Goal: Task Accomplishment & Management: Manage account settings

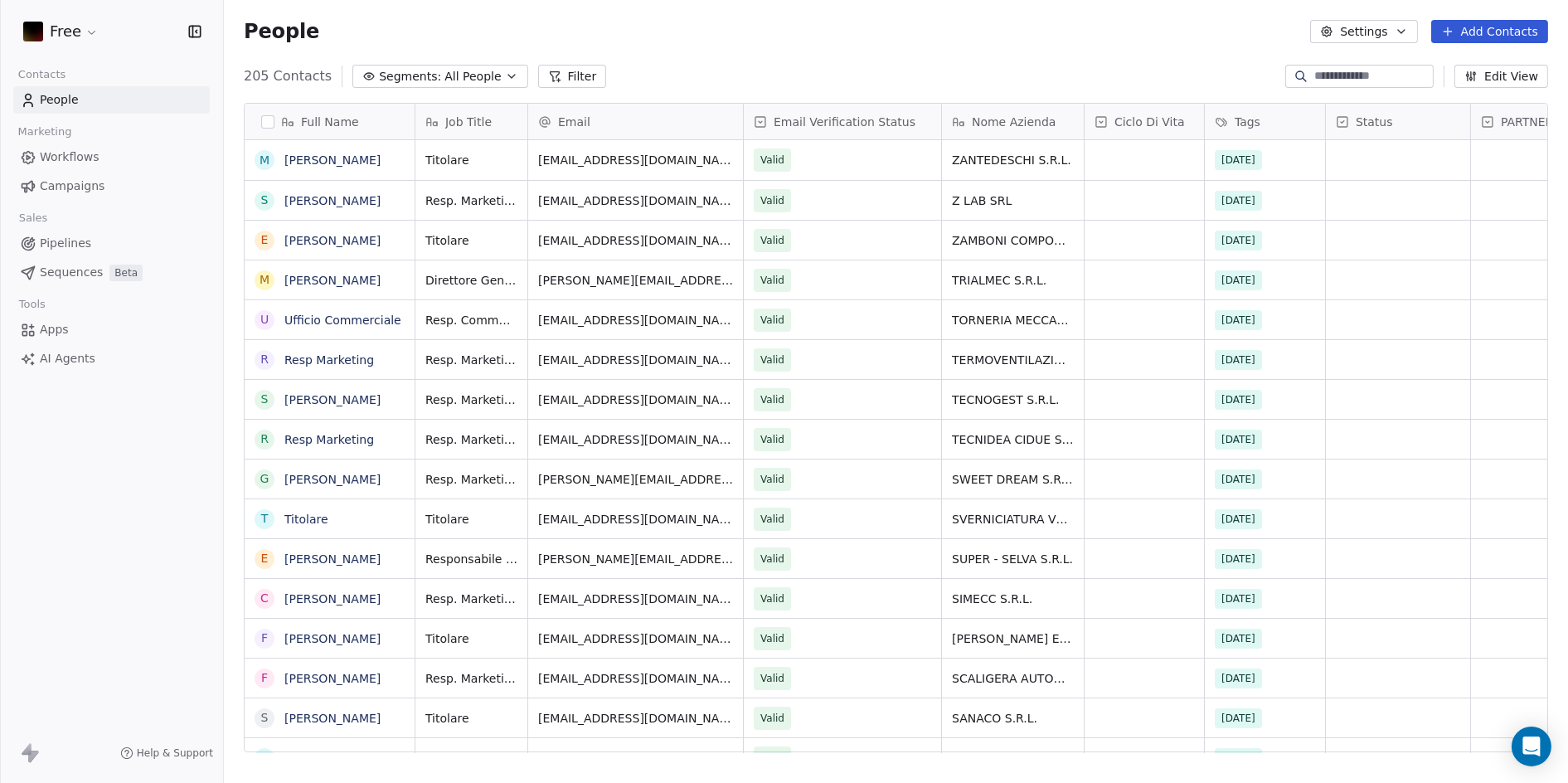
scroll to position [675, 1330]
click at [30, 752] on icon at bounding box center [26, 749] width 10 height 12
click at [73, 36] on html "Free Contacts People Marketing Workflows Campaigns Sales Pipelines Sequences Be…" at bounding box center [784, 391] width 1568 height 783
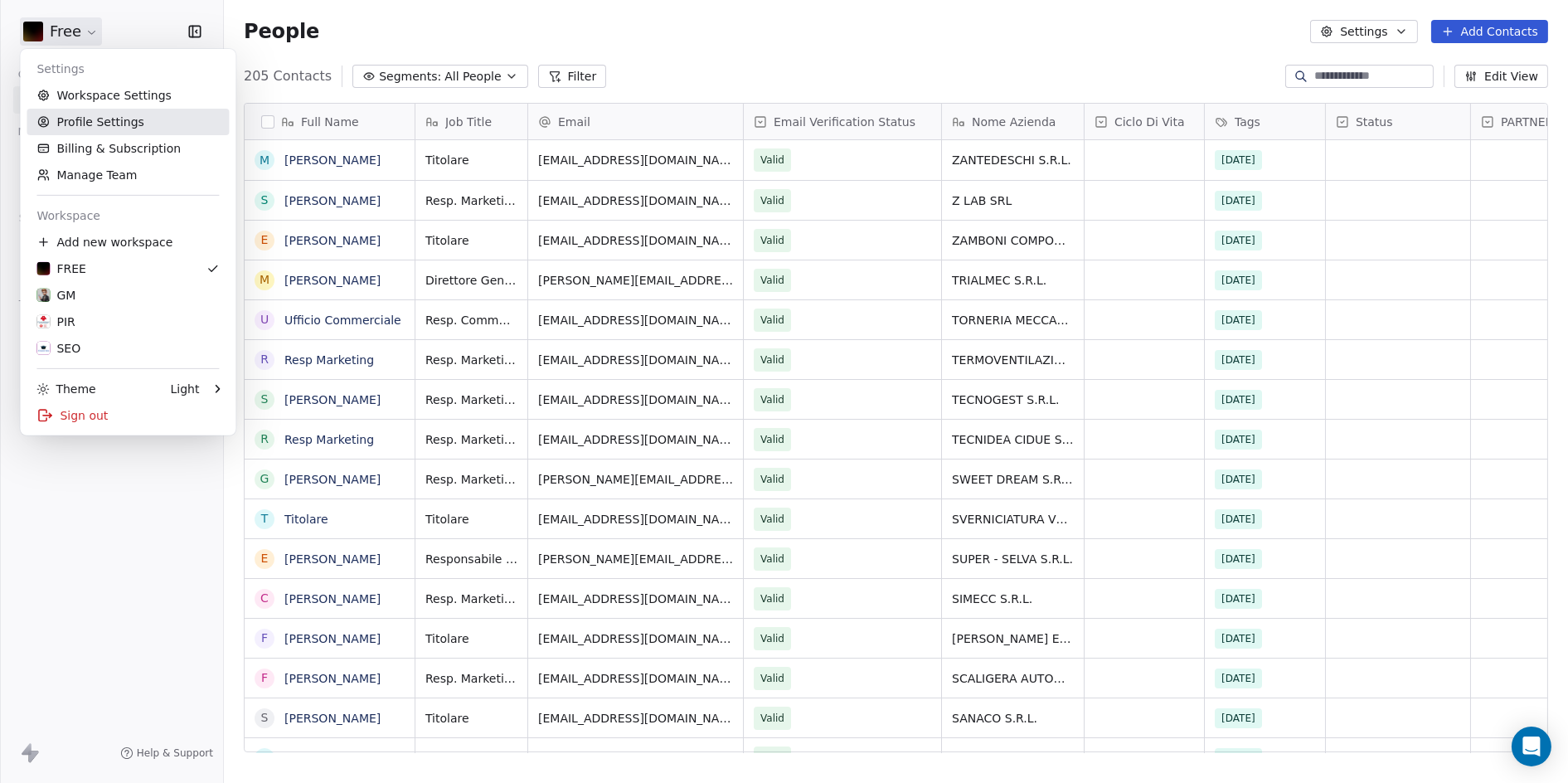
click at [116, 124] on link "Profile Settings" at bounding box center [127, 122] width 202 height 26
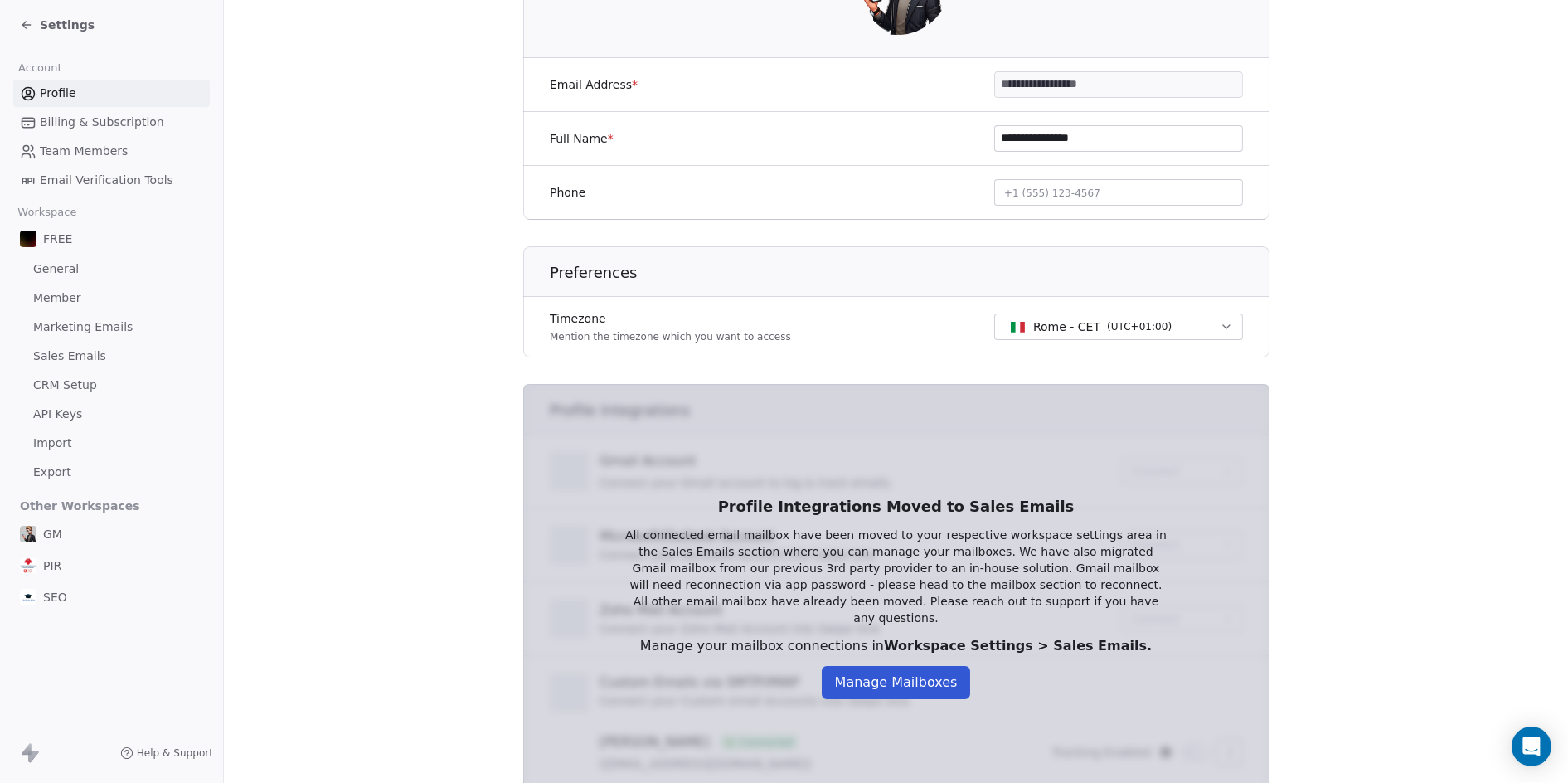
scroll to position [343, 0]
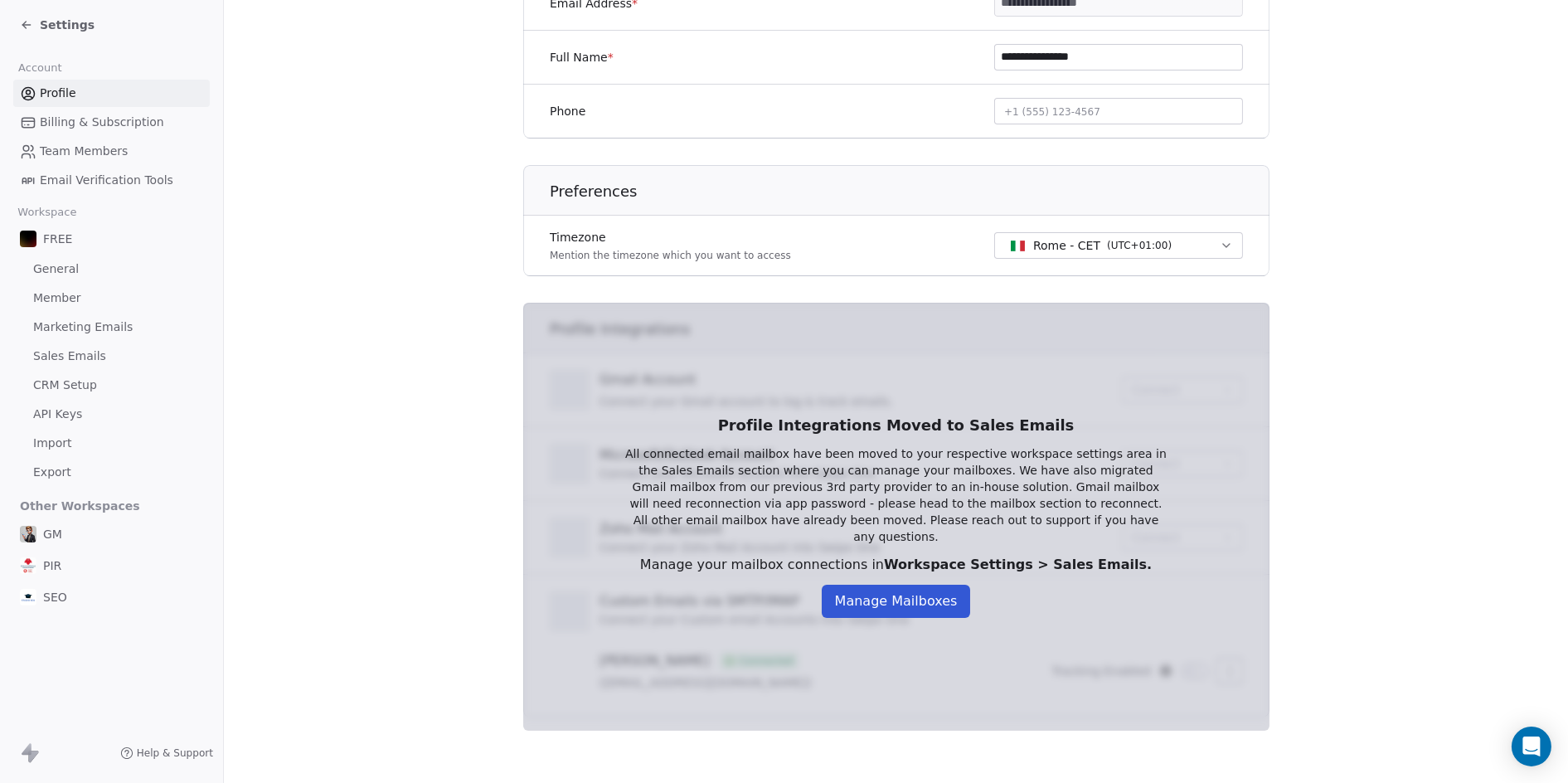
click at [346, 459] on section "**********" at bounding box center [896, 221] width 1344 height 1126
click at [893, 602] on button "Manage Mailboxes" at bounding box center [896, 601] width 149 height 33
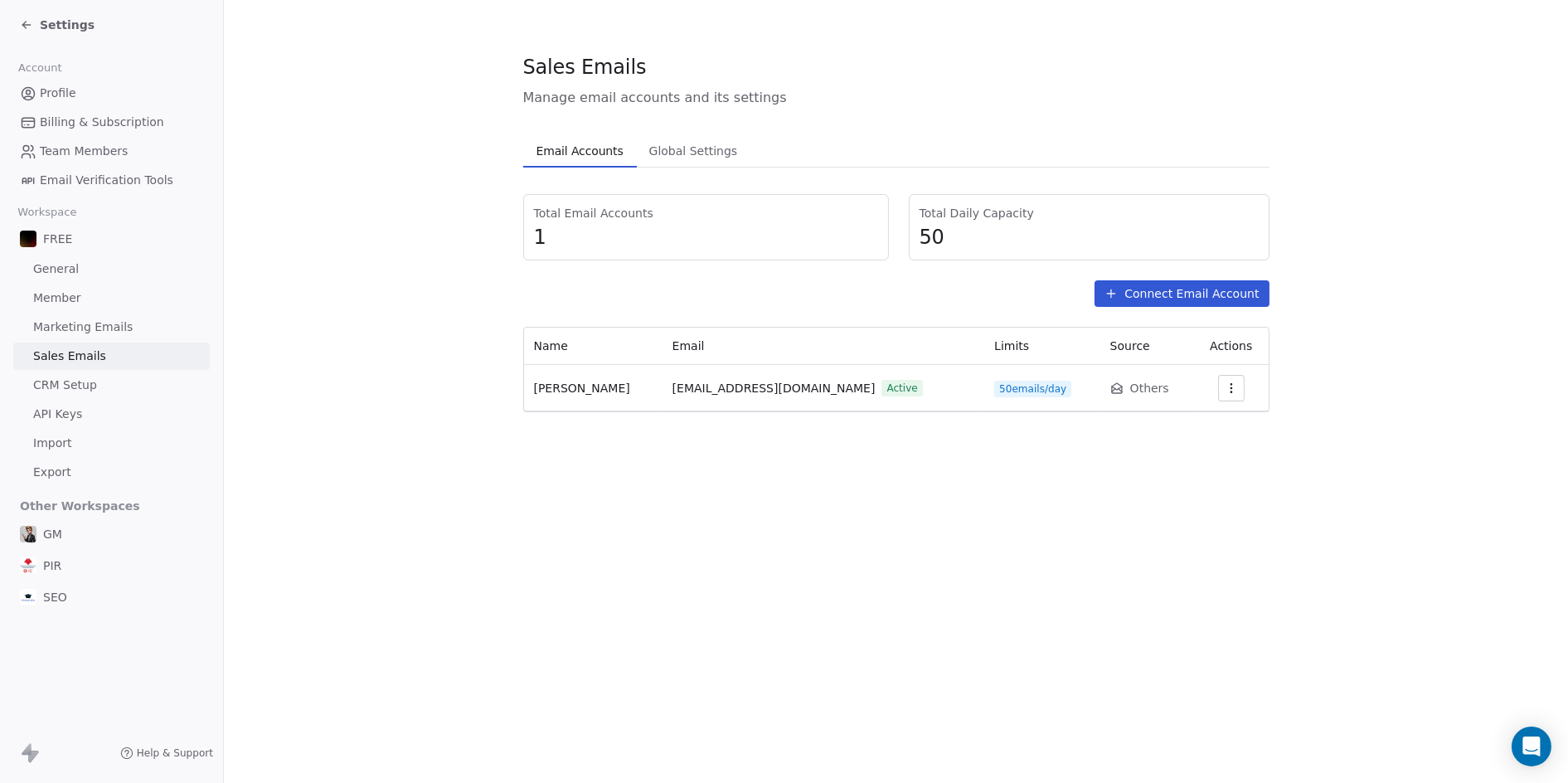
click at [996, 394] on span "50 emails/day" at bounding box center [1032, 389] width 78 height 16
click at [1021, 394] on span "50 emails/day" at bounding box center [1032, 389] width 78 height 16
click at [1232, 388] on icon "button" at bounding box center [1232, 389] width 14 height 14
click at [774, 546] on html "Settings Account Profile Billing & Subscription Team Members Email Verification…" at bounding box center [784, 391] width 1568 height 783
click at [691, 152] on span "Global Settings" at bounding box center [693, 151] width 102 height 23
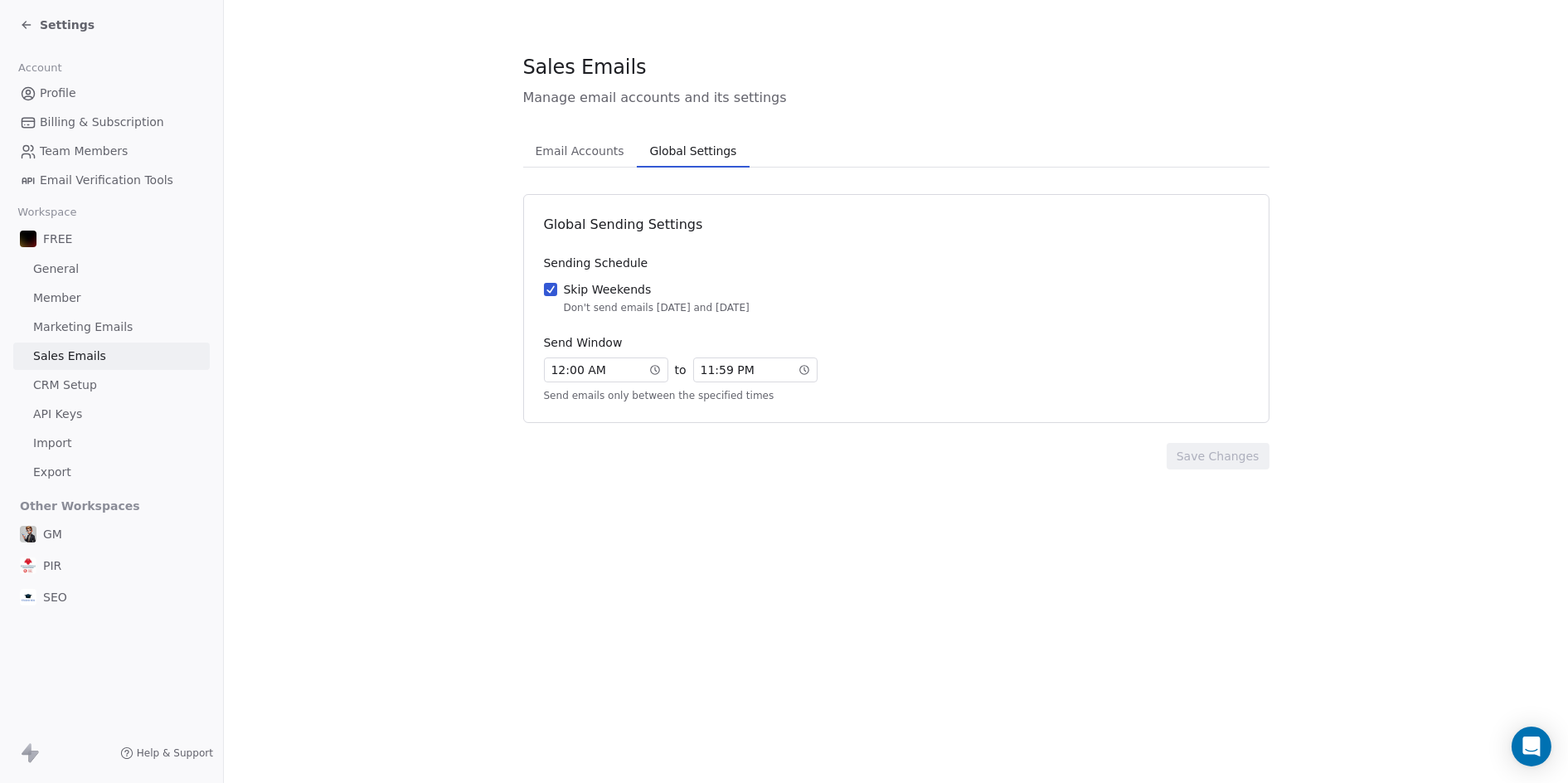
click at [557, 374] on span "12 : 00 AM" at bounding box center [578, 369] width 55 height 16
click at [606, 551] on div "08" at bounding box center [606, 553] width 34 height 20
click at [562, 404] on div "12" at bounding box center [565, 400] width 34 height 20
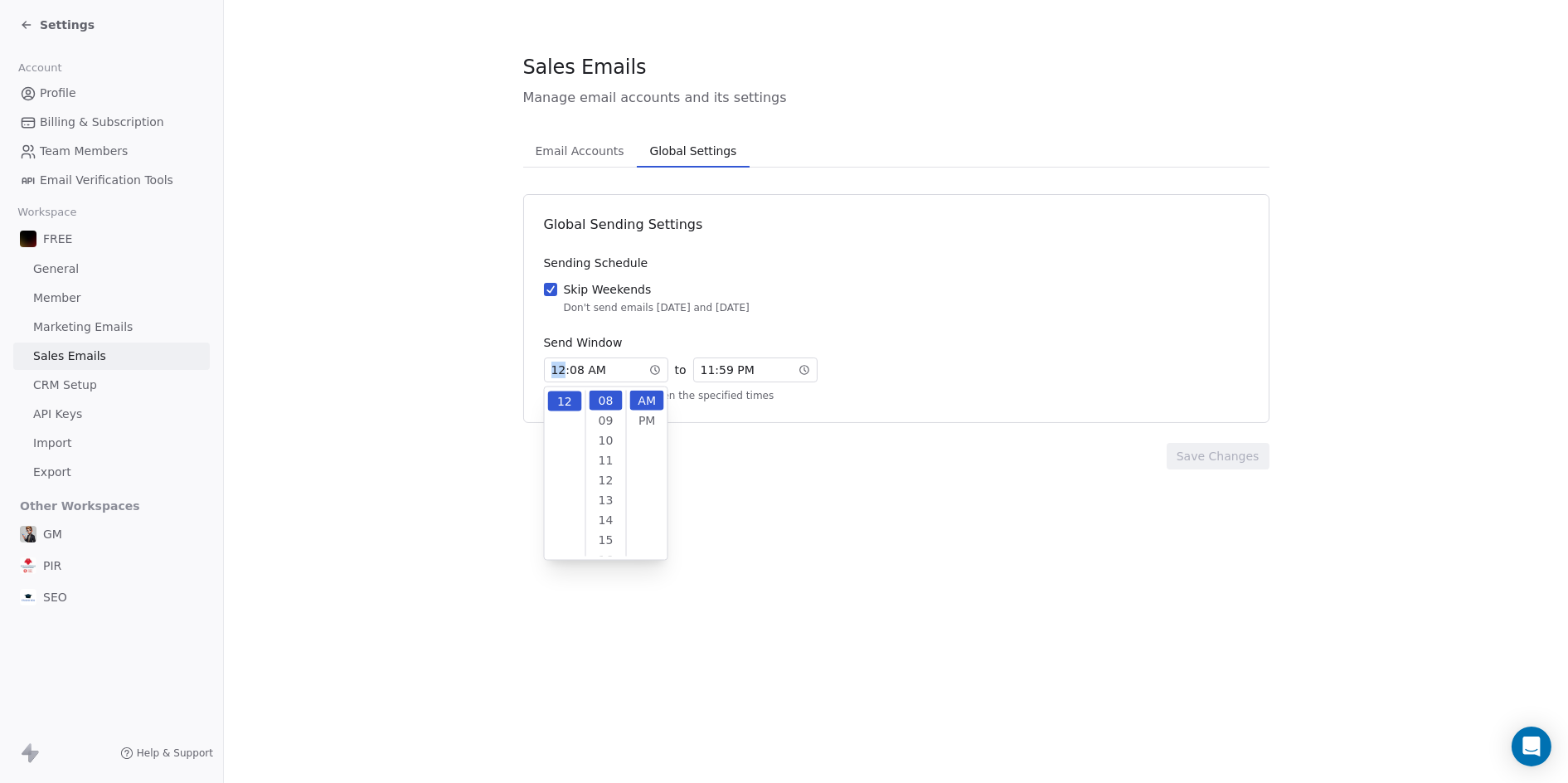
drag, startPoint x: 560, startPoint y: 366, endPoint x: 539, endPoint y: 366, distance: 21.0
click at [539, 366] on div "Global Sending Settings Sending Schedule Skip Weekends Don't send emails [DATE]…" at bounding box center [896, 308] width 746 height 229
click at [602, 401] on div "00" at bounding box center [606, 400] width 34 height 20
click at [564, 400] on div "12" at bounding box center [565, 400] width 34 height 20
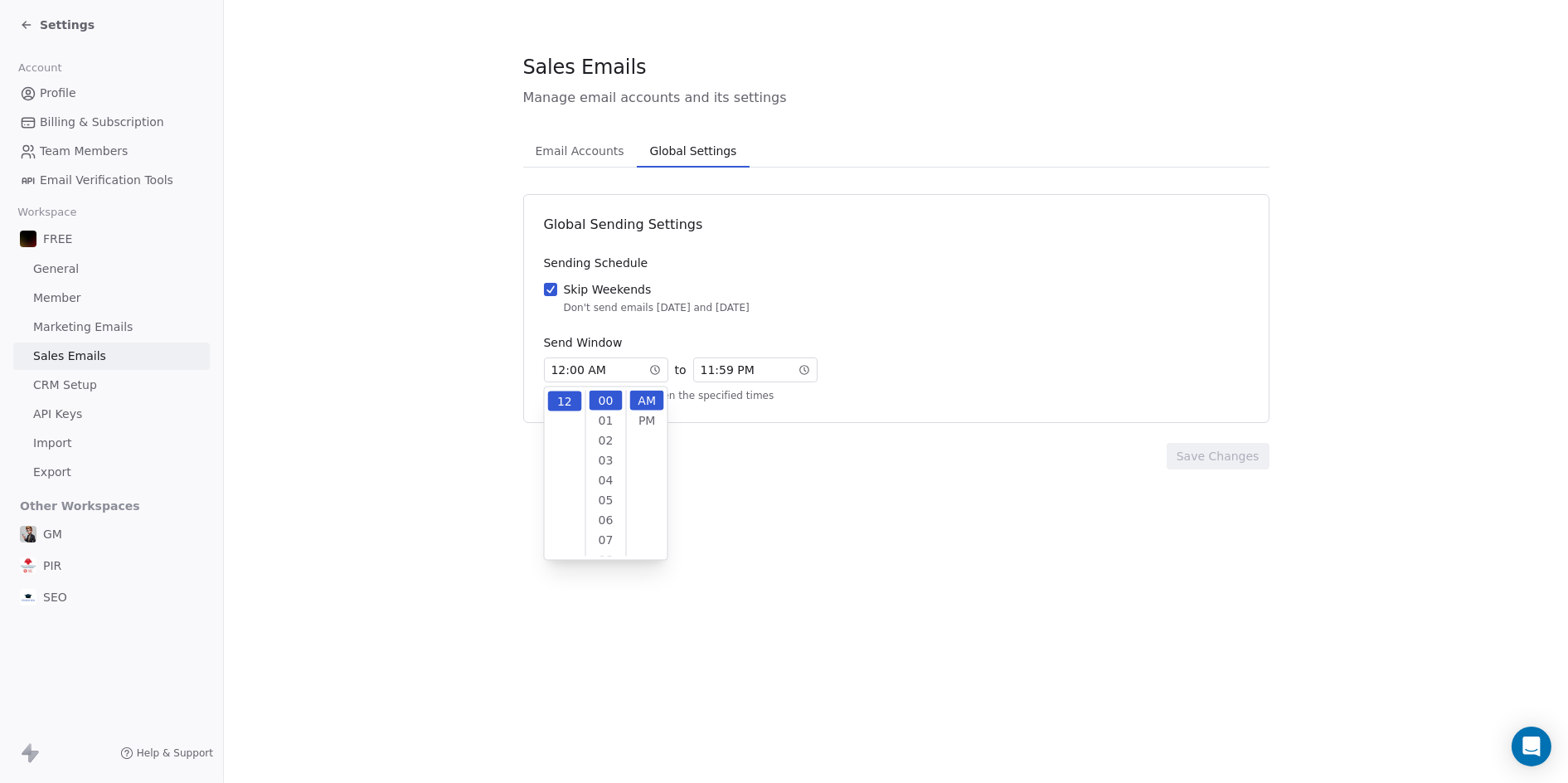
click at [790, 487] on section "Sales Emails Manage email accounts and its settings Email Accounts Email Accoun…" at bounding box center [896, 261] width 1344 height 522
click at [700, 371] on span "11 : 59 PM" at bounding box center [727, 369] width 54 height 16
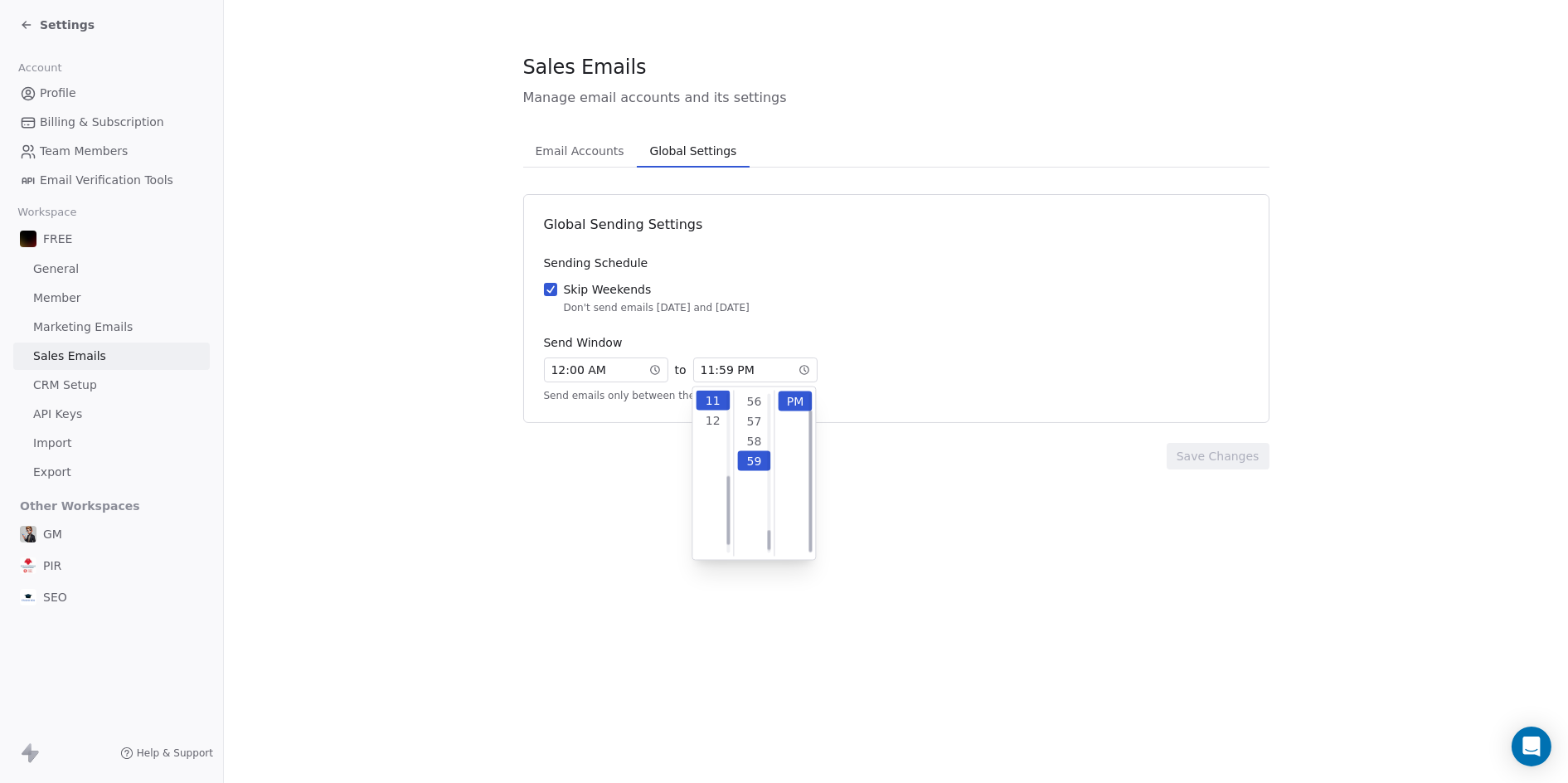
scroll to position [1173, 0]
click at [975, 480] on section "Sales Emails Manage email accounts and its settings Email Accounts Email Accoun…" at bounding box center [896, 261] width 1344 height 522
click at [704, 371] on span "11 : 59 PM" at bounding box center [727, 369] width 54 height 16
click at [721, 499] on div at bounding box center [713, 503] width 34 height 146
drag, startPoint x: 713, startPoint y: 453, endPoint x: 720, endPoint y: 496, distance: 43.6
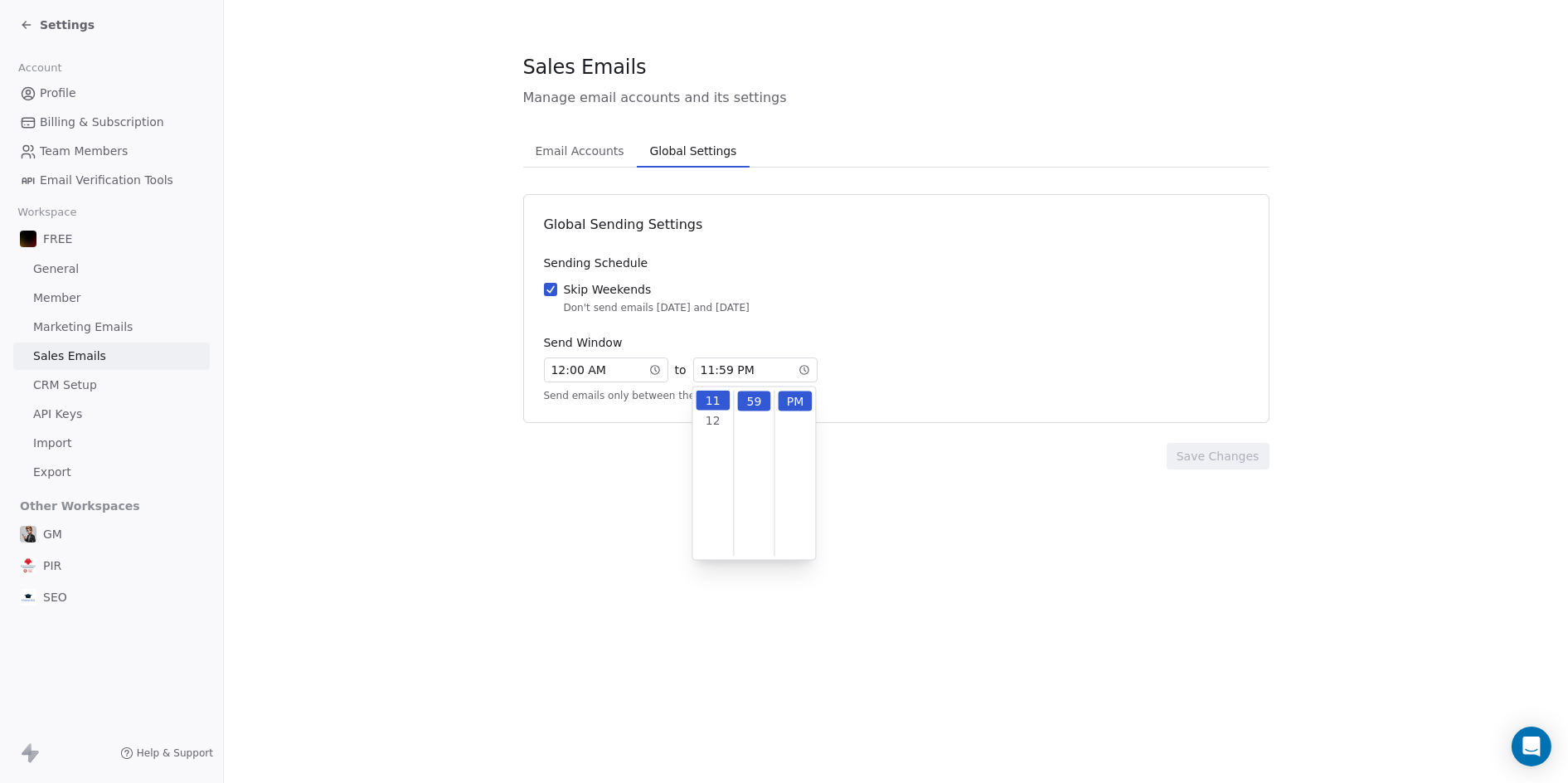
click at [720, 496] on div at bounding box center [713, 503] width 34 height 146
click at [711, 420] on div "12" at bounding box center [713, 420] width 34 height 20
drag, startPoint x: 728, startPoint y: 494, endPoint x: 727, endPoint y: 436, distance: 58.0
click at [727, 436] on div at bounding box center [728, 460] width 3 height 69
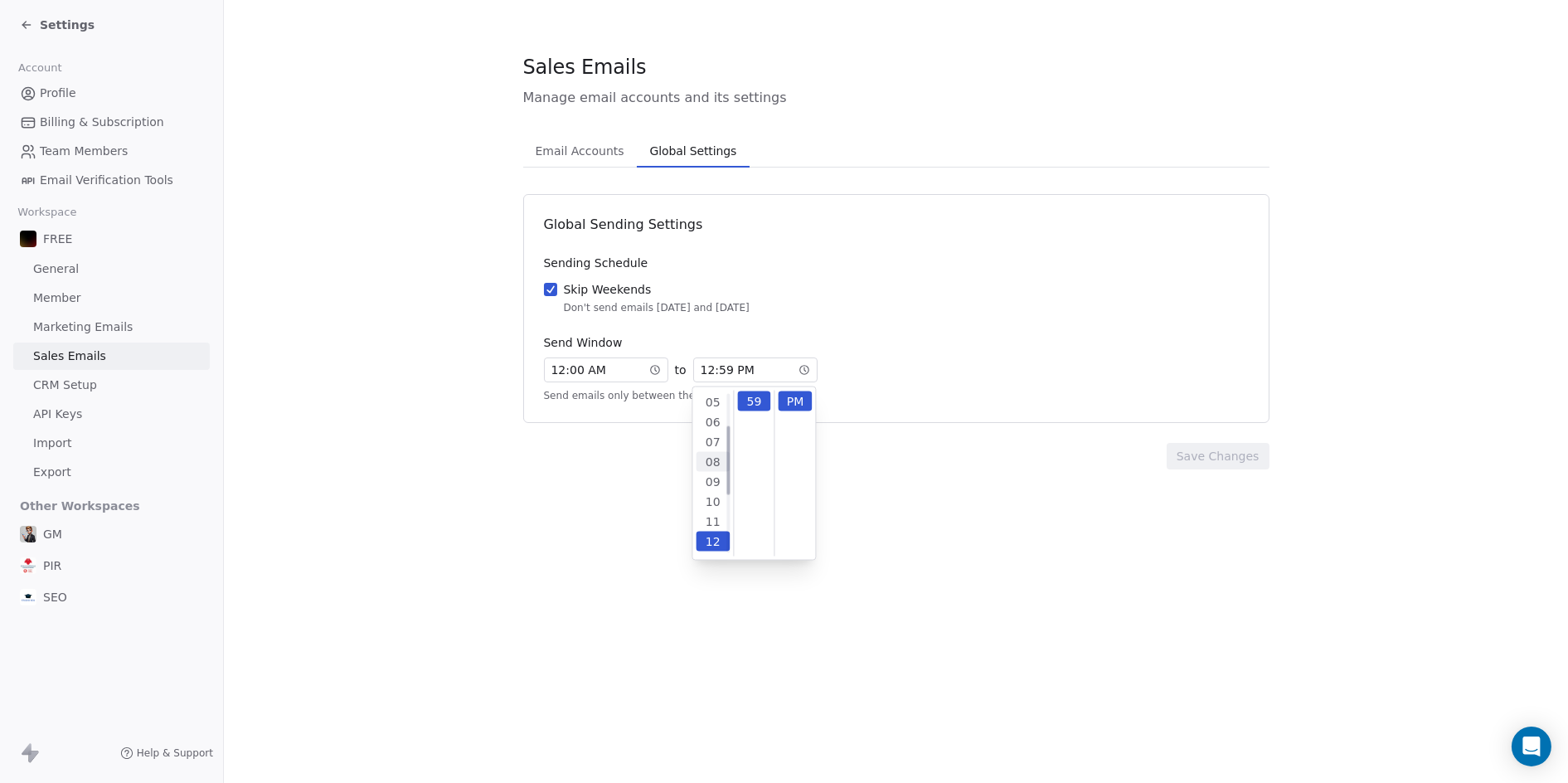
click at [716, 463] on div "08" at bounding box center [713, 461] width 34 height 20
click at [719, 406] on div "07" at bounding box center [713, 406] width 34 height 20
click at [554, 377] on span "12 : 00 AM" at bounding box center [578, 369] width 55 height 16
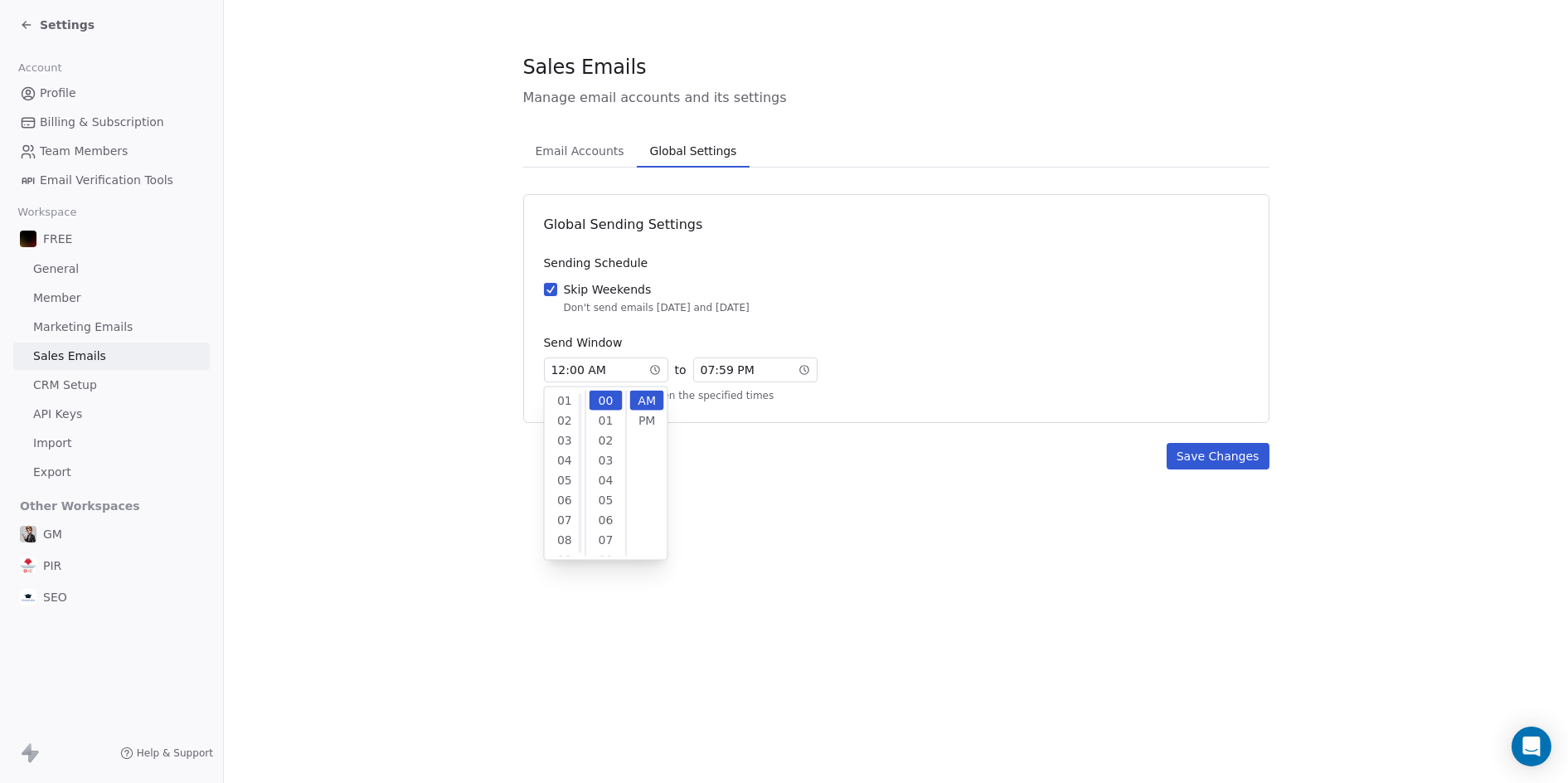
scroll to position [218, 0]
drag, startPoint x: 580, startPoint y: 510, endPoint x: 575, endPoint y: 457, distance: 53.2
click at [577, 457] on div at bounding box center [579, 464] width 3 height 69
click at [566, 450] on div "08" at bounding box center [565, 451] width 34 height 20
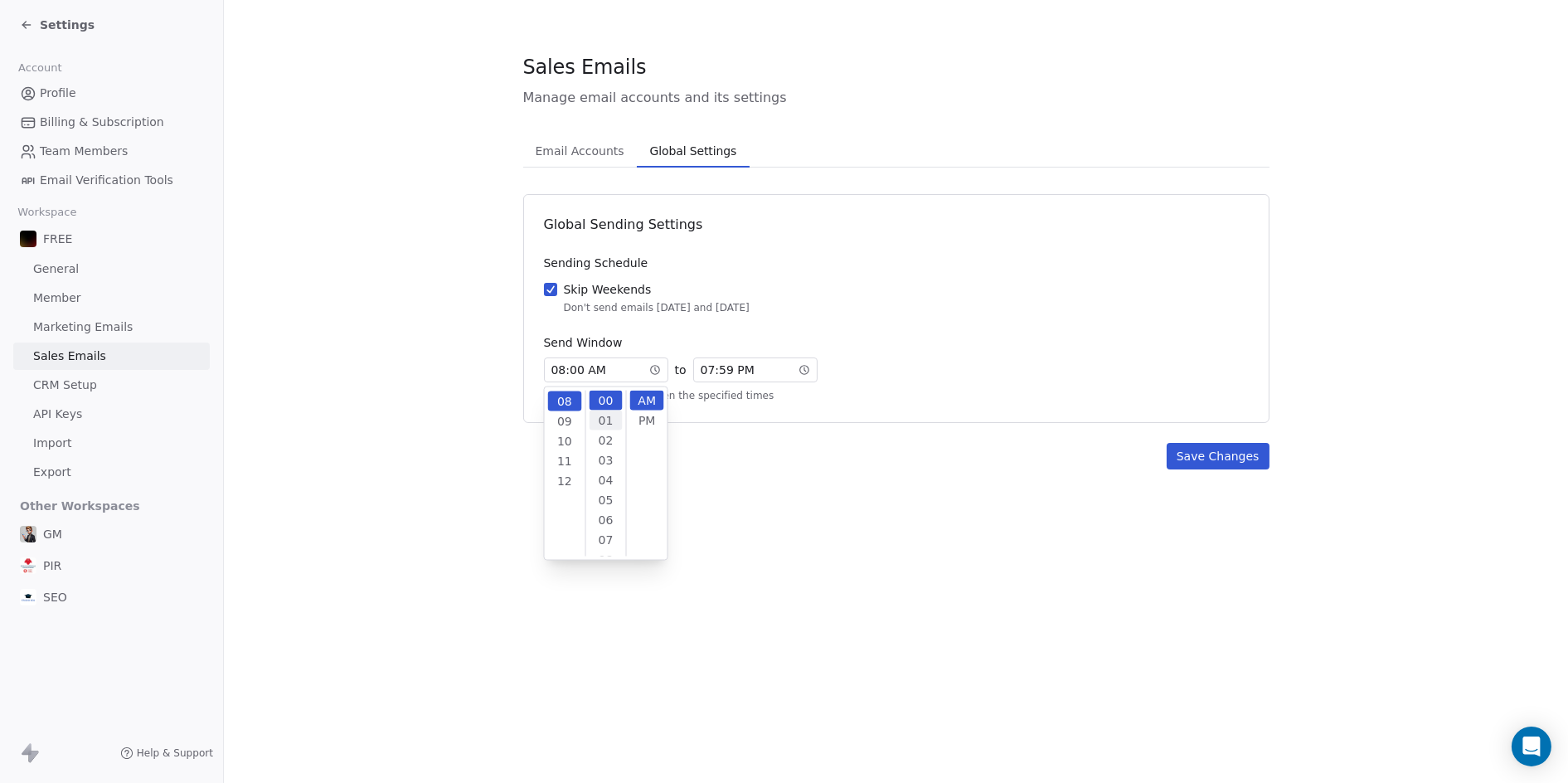
click at [608, 423] on div "01" at bounding box center [606, 420] width 34 height 20
click at [794, 476] on section "Sales Emails Manage email accounts and its settings Email Accounts Email Accoun…" at bounding box center [896, 261] width 1344 height 522
click at [1183, 462] on button "Save Changes" at bounding box center [1217, 456] width 103 height 26
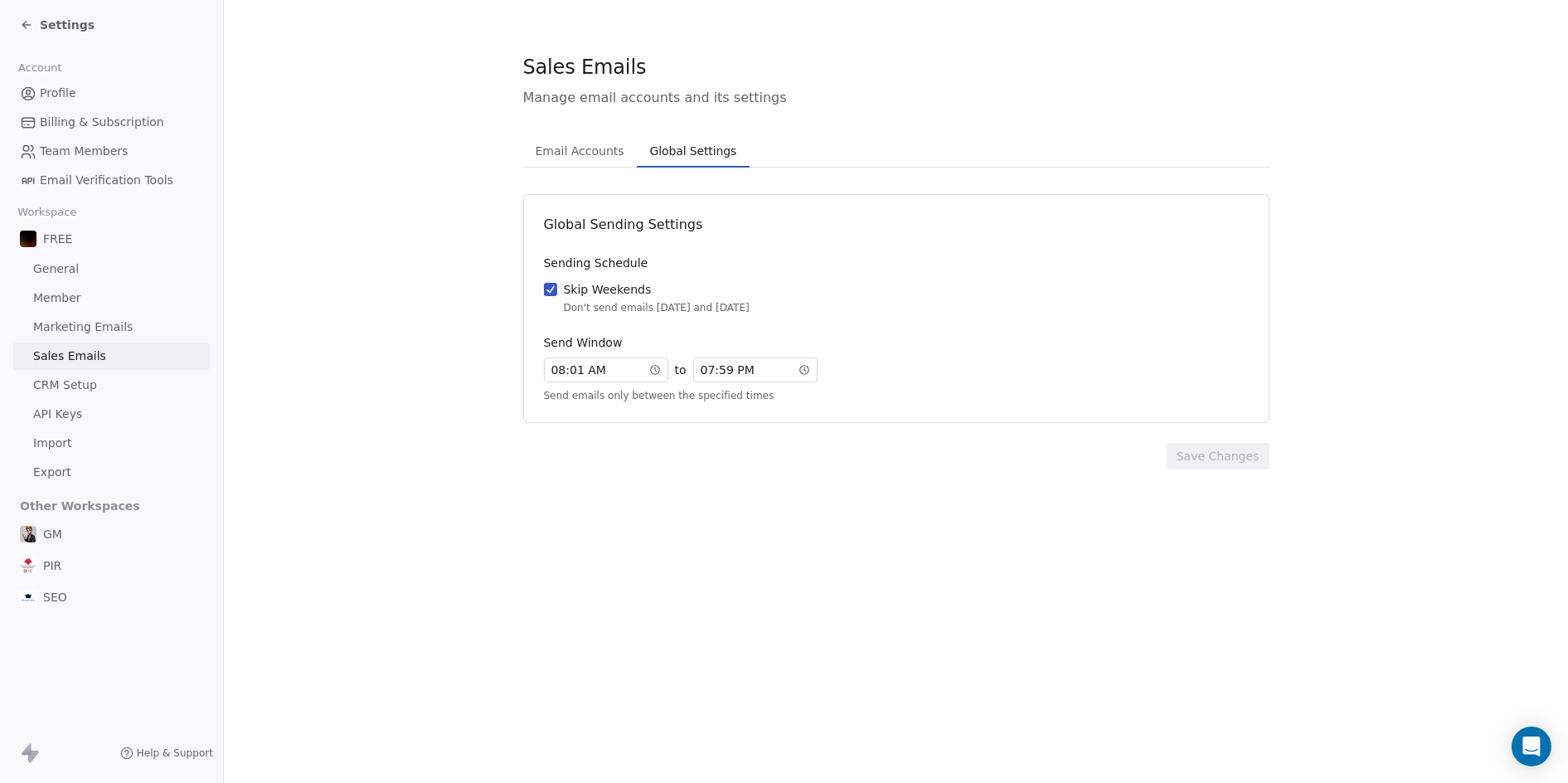
click at [585, 153] on span "Email Accounts" at bounding box center [580, 151] width 102 height 23
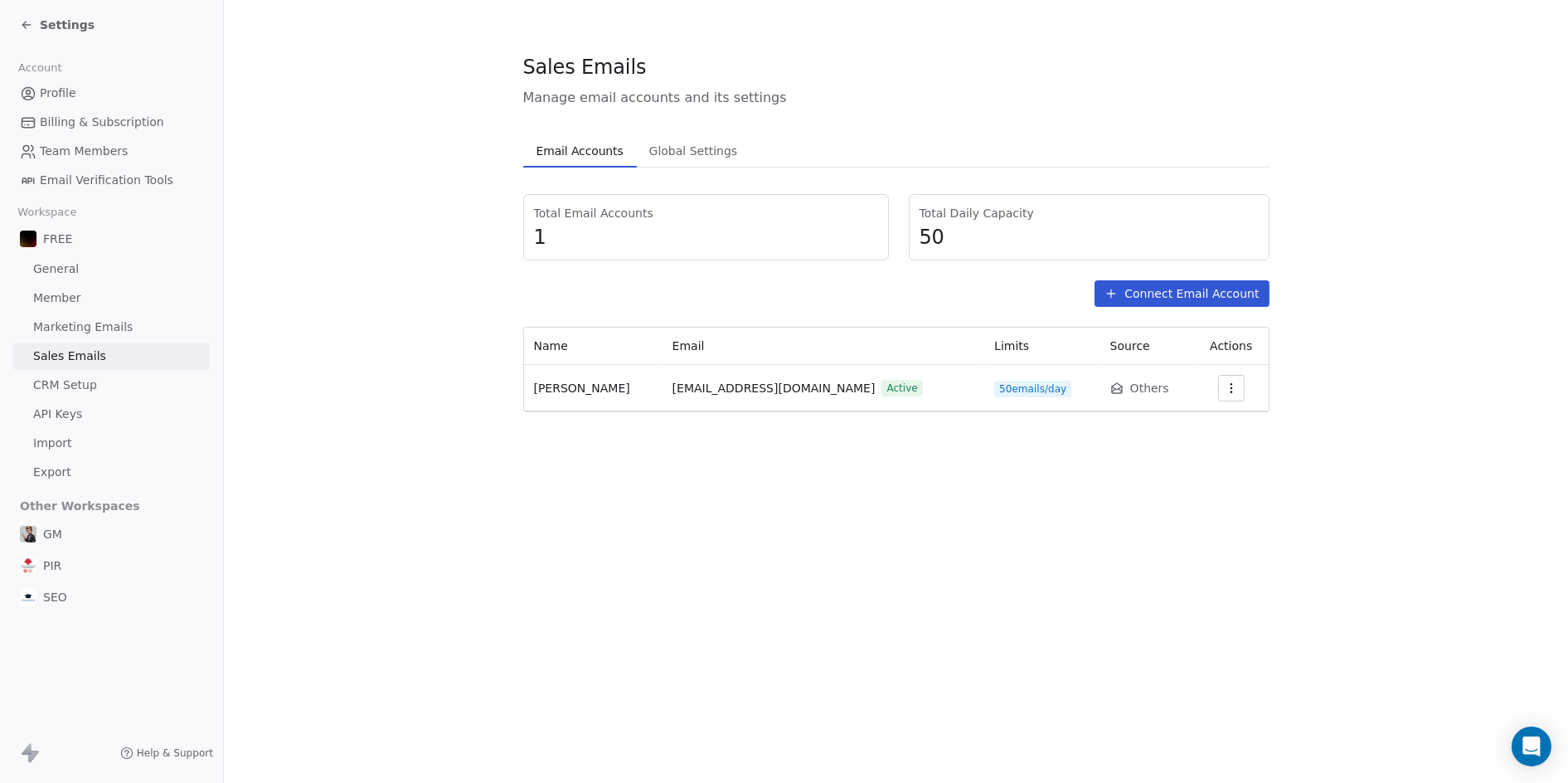
click at [72, 388] on span "CRM Setup" at bounding box center [65, 385] width 64 height 17
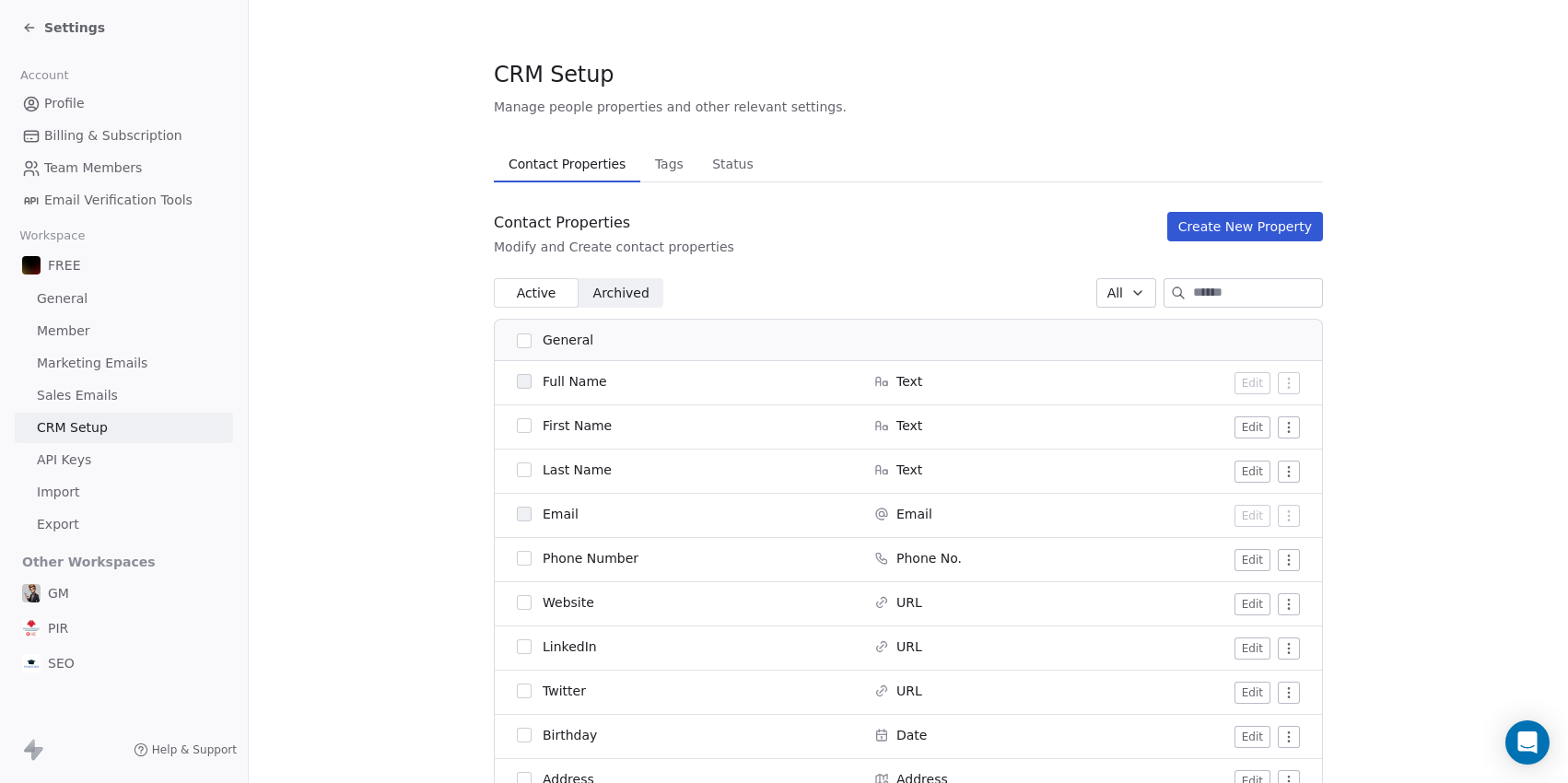
click at [66, 455] on span "API Keys" at bounding box center [63, 460] width 54 height 19
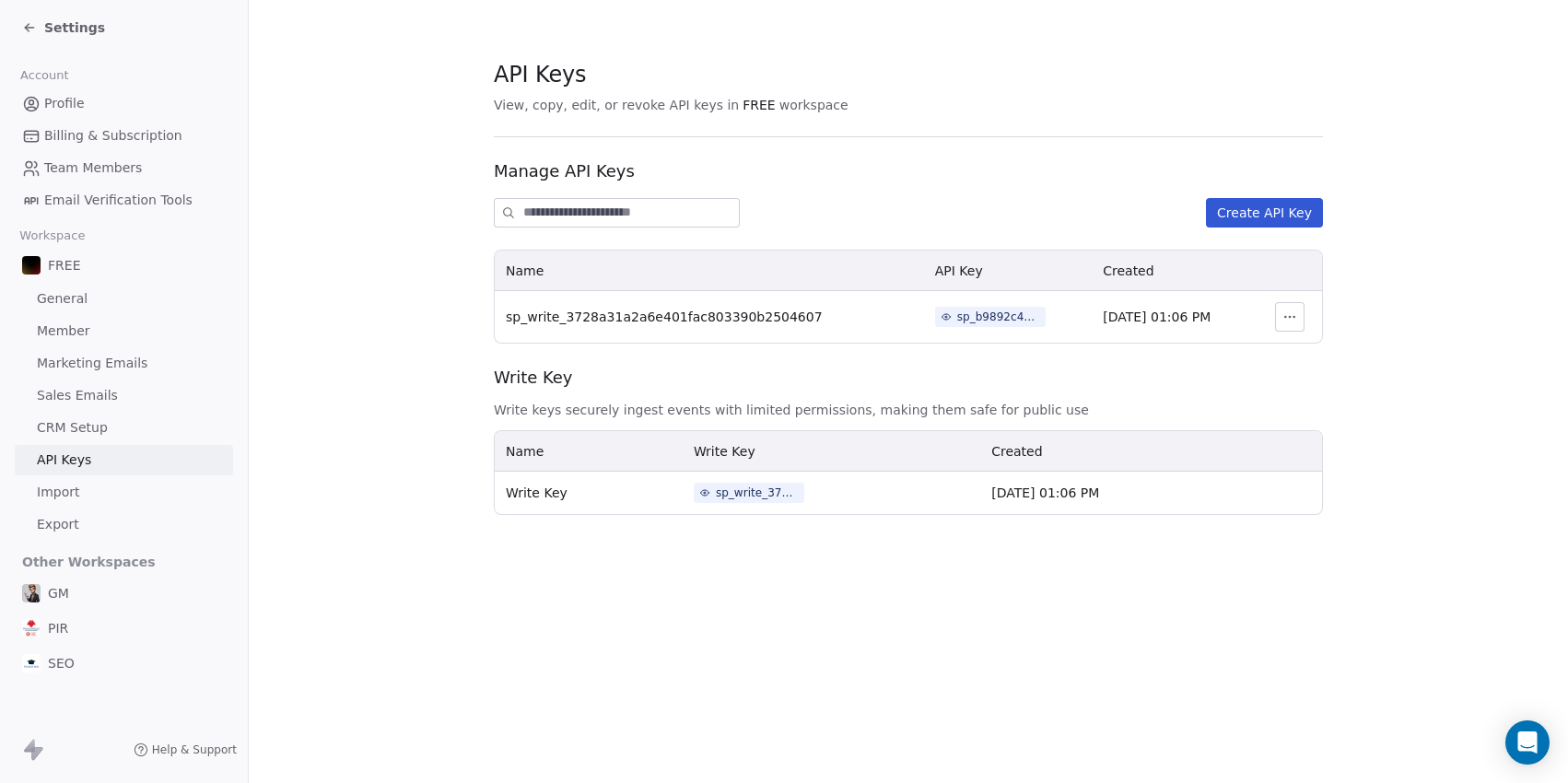
click at [71, 334] on span "Member" at bounding box center [63, 331] width 53 height 19
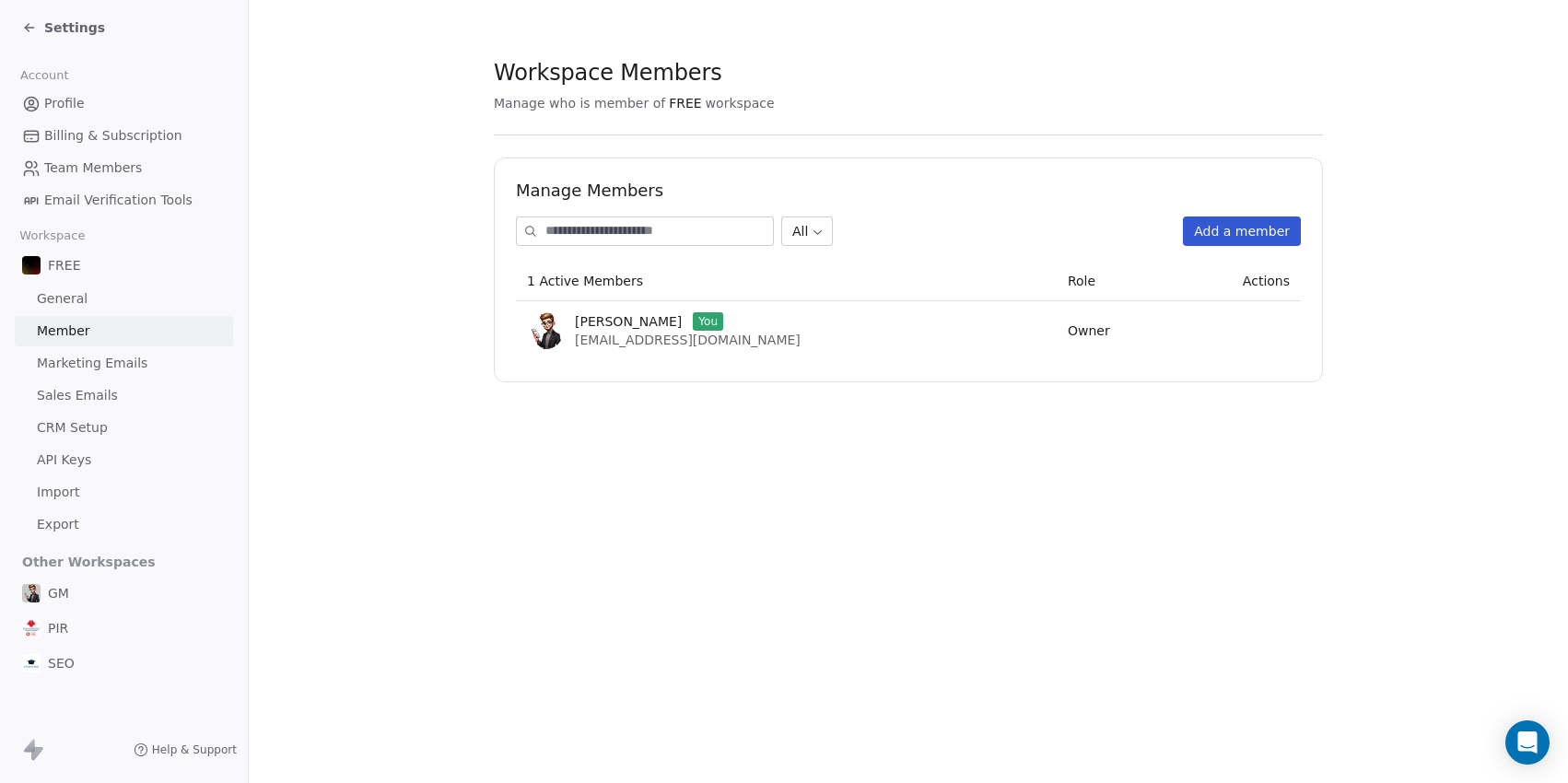
click at [79, 303] on span "General" at bounding box center [62, 299] width 51 height 19
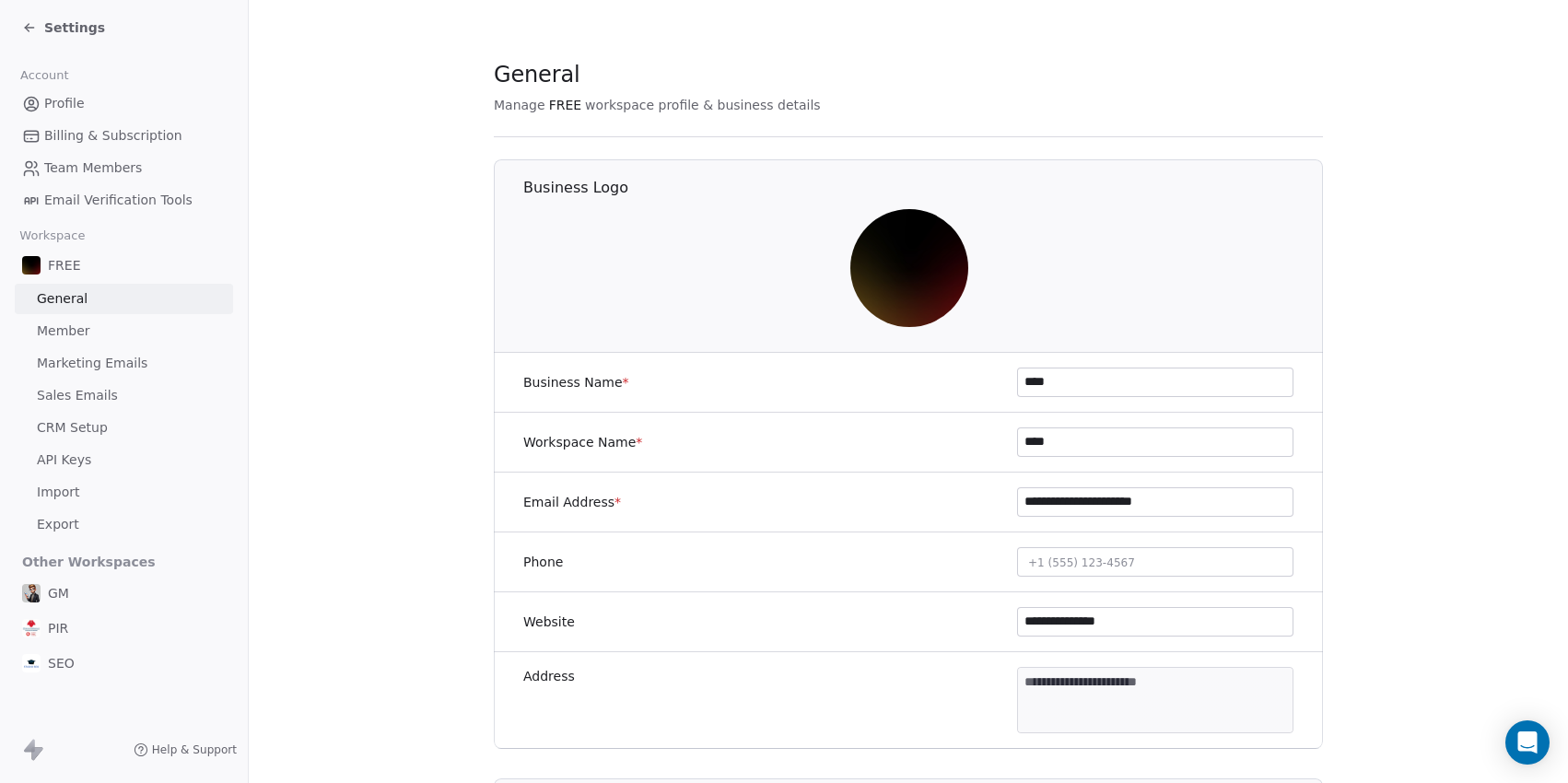
drag, startPoint x: 1064, startPoint y: 504, endPoint x: 943, endPoint y: 503, distance: 121.0
click at [943, 503] on div "**********" at bounding box center [908, 502] width 829 height 60
type input "**********"
click at [1098, 444] on input "****" at bounding box center [1154, 442] width 274 height 27
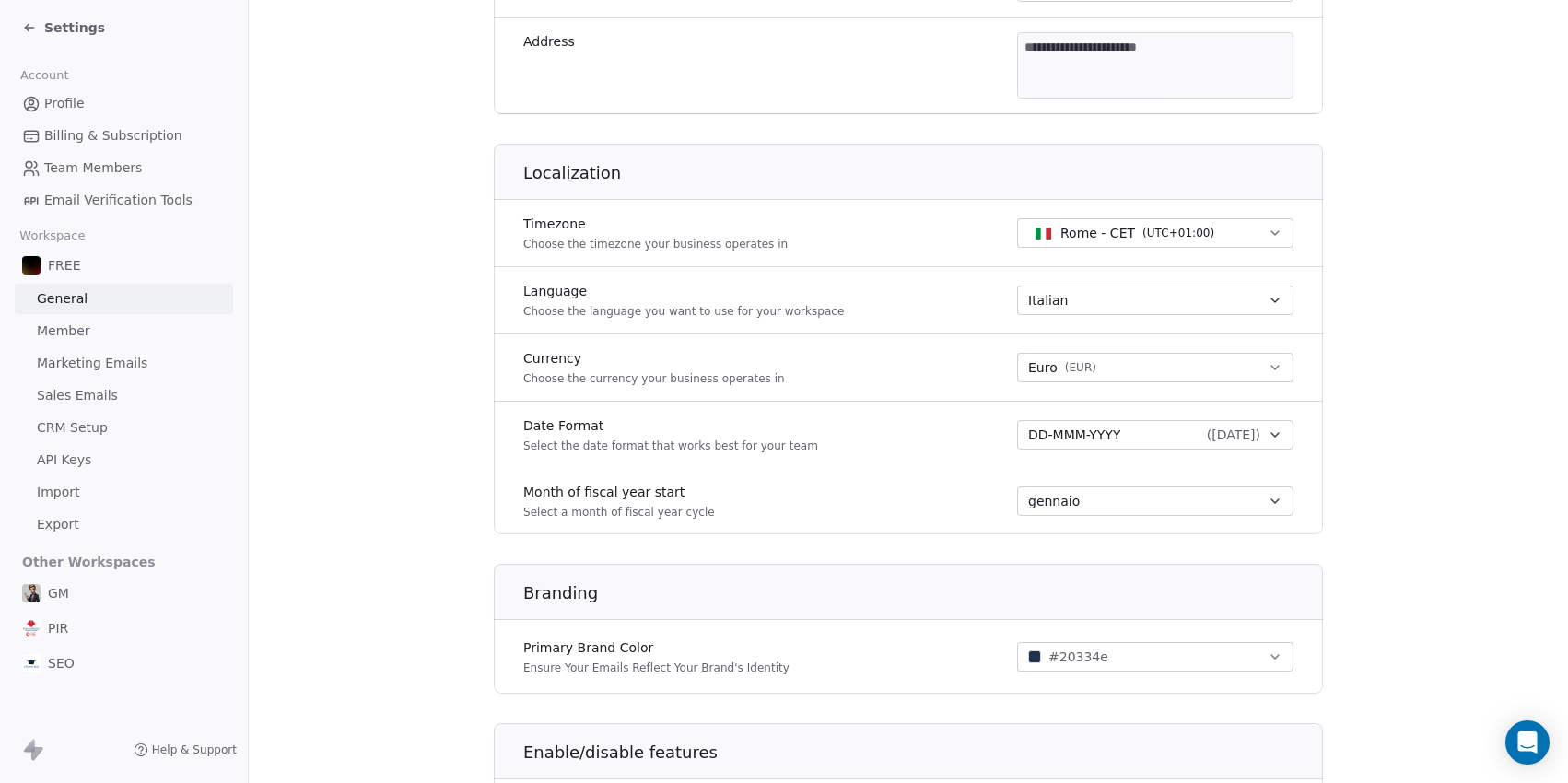
scroll to position [679, 0]
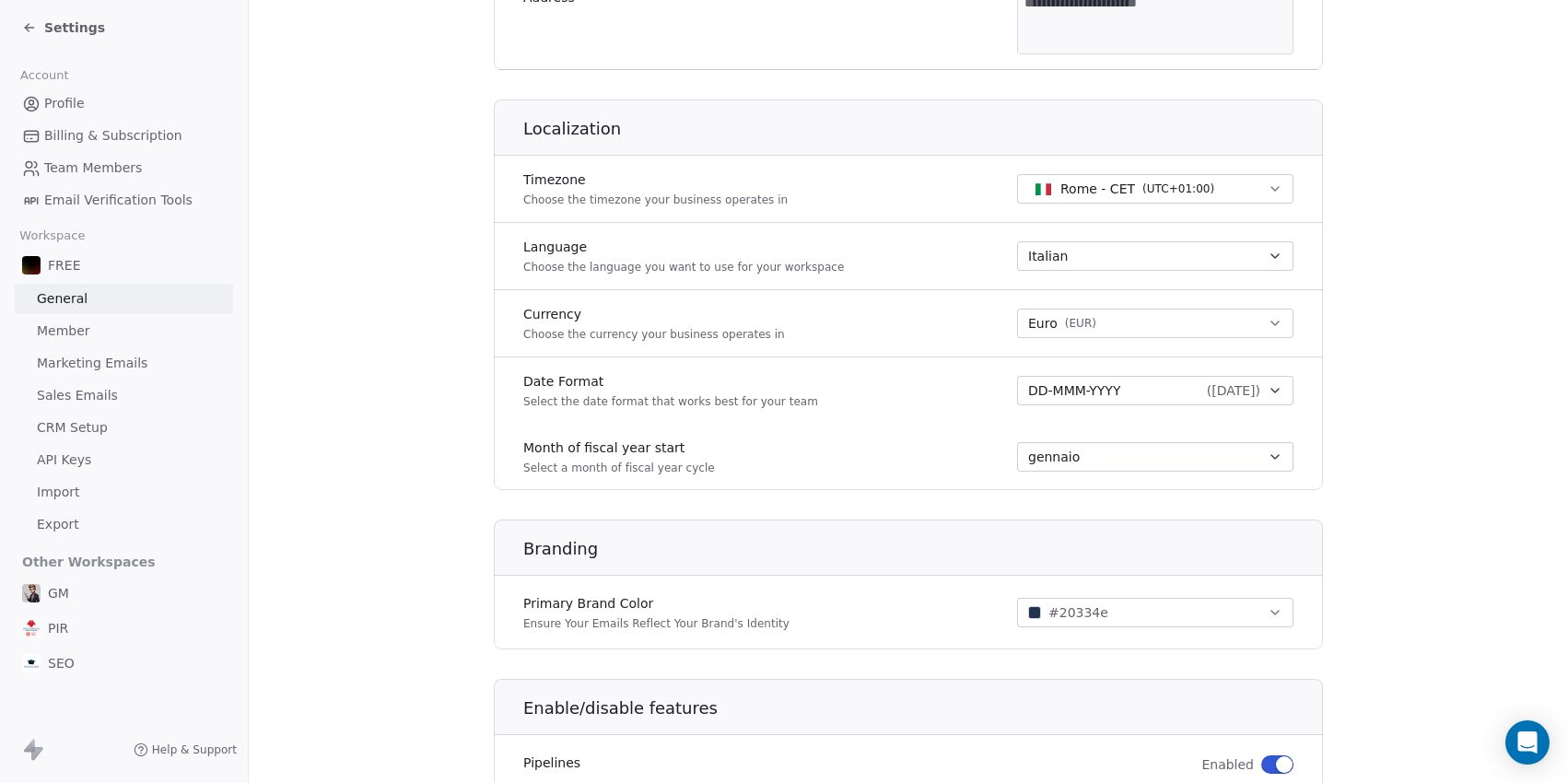
click at [58, 591] on span "GM" at bounding box center [59, 593] width 21 height 18
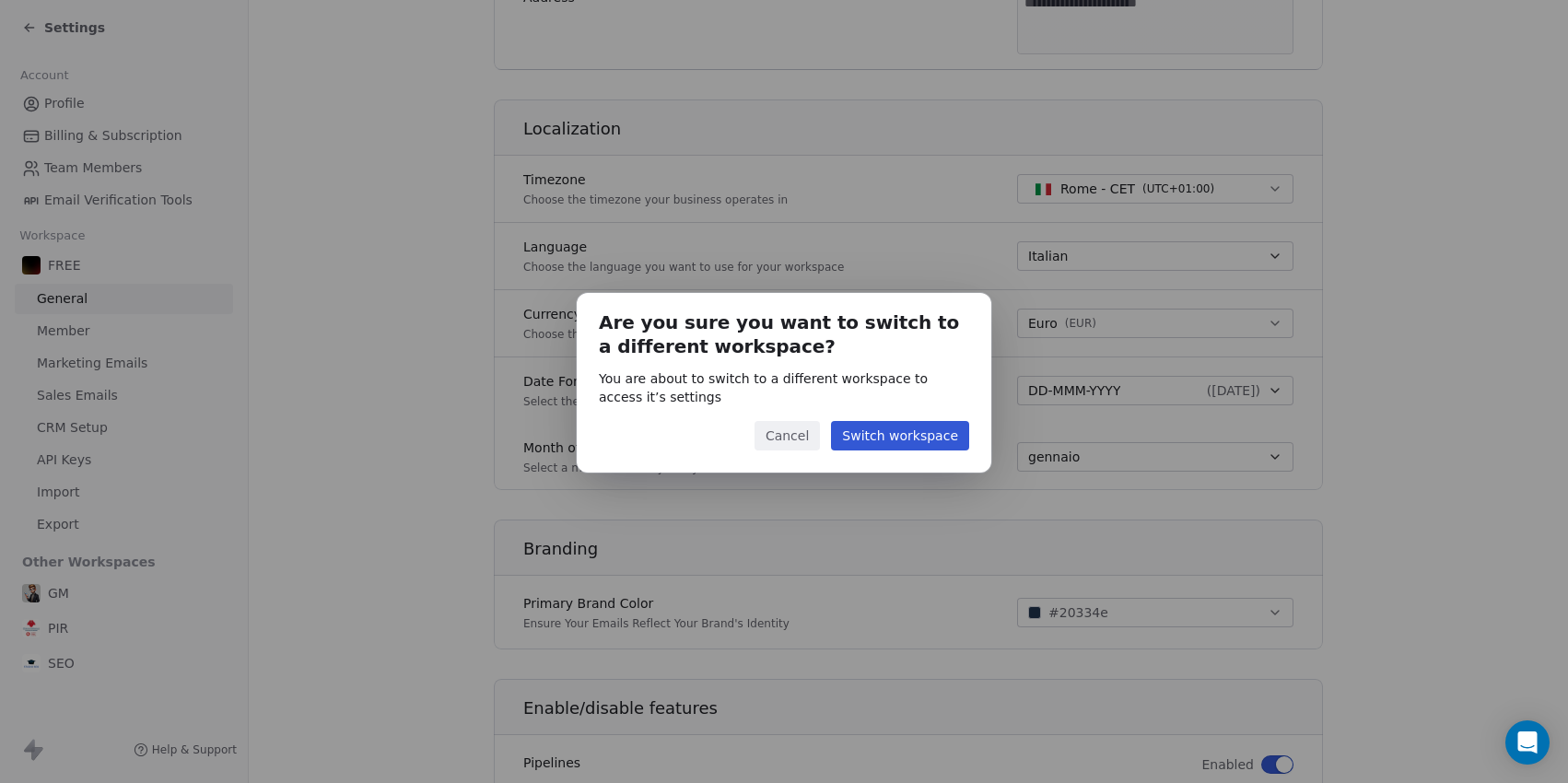
click at [912, 432] on button "Switch workspace" at bounding box center [900, 436] width 138 height 29
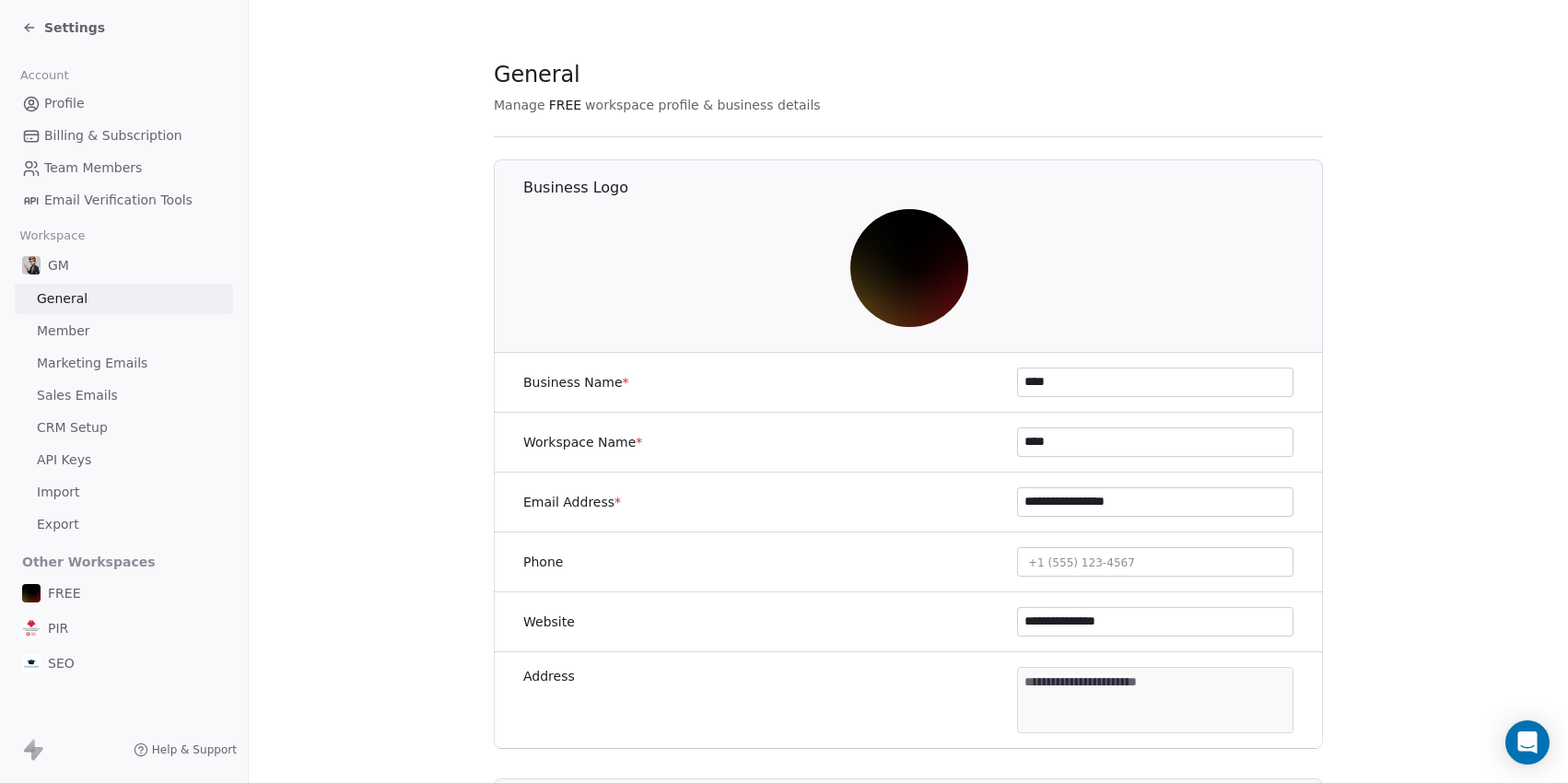
type input "**********"
type input "**"
type input "**********"
type textarea "**********"
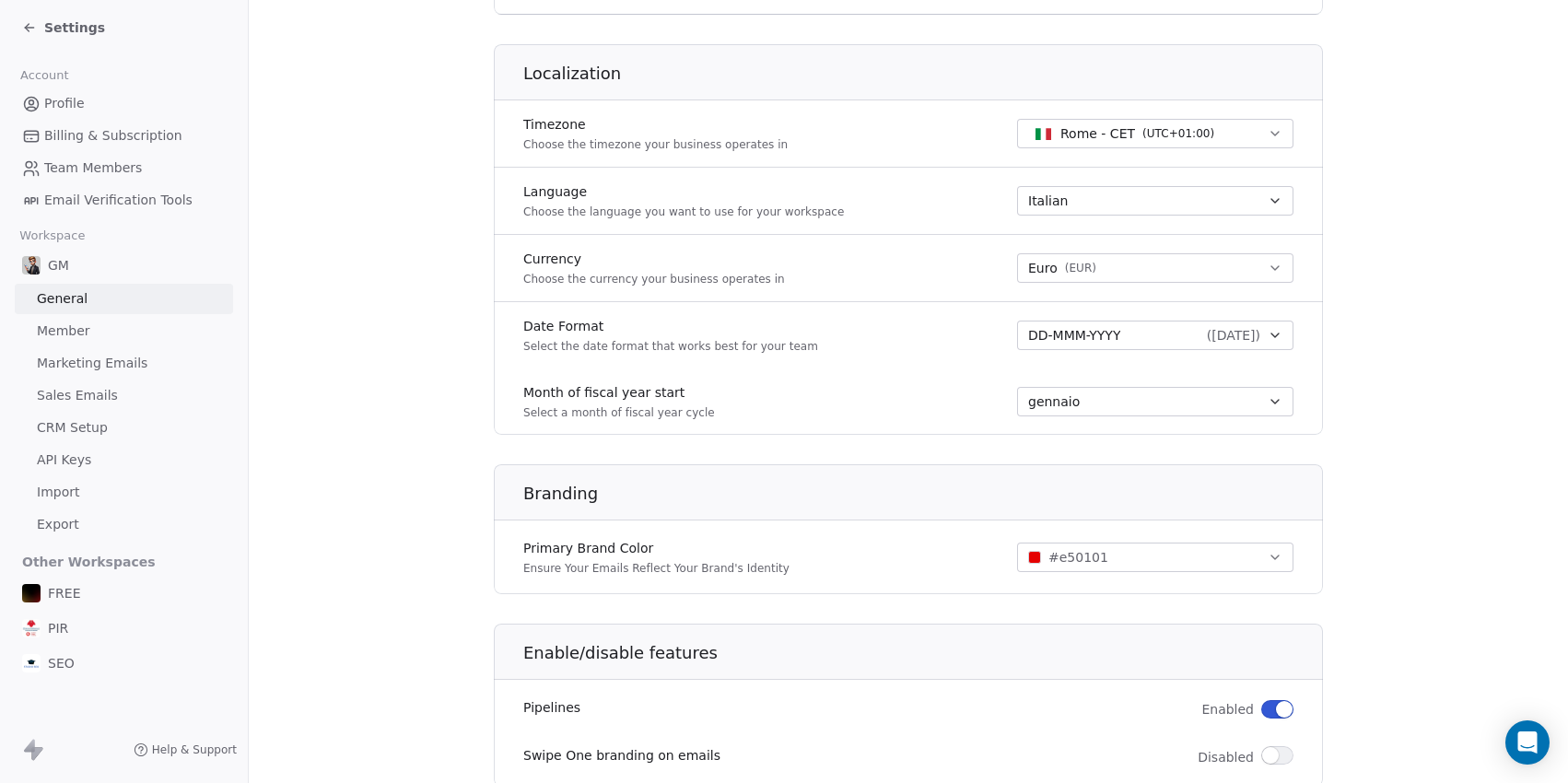
scroll to position [749, 0]
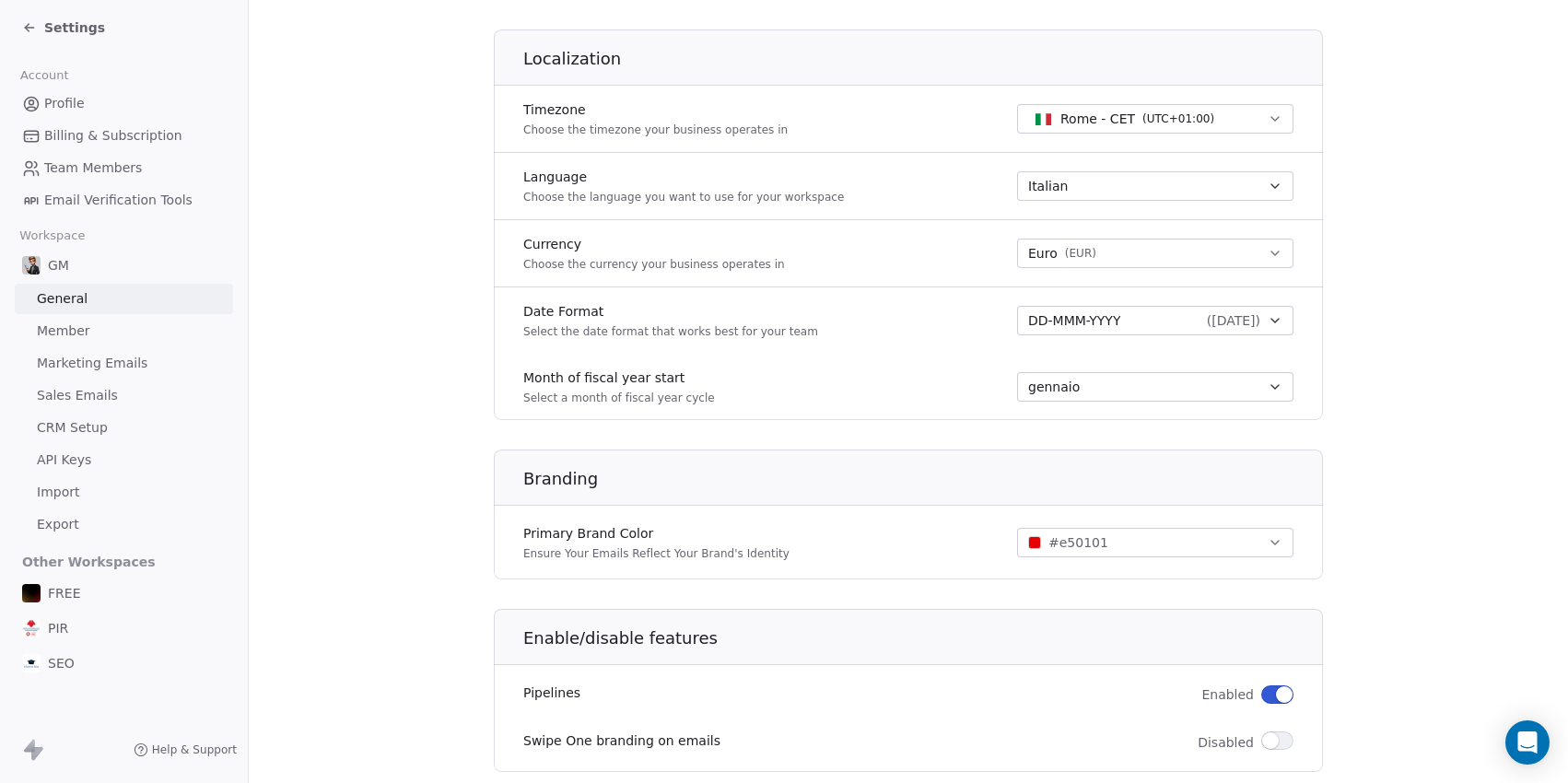
click at [60, 31] on span "Settings" at bounding box center [75, 27] width 61 height 18
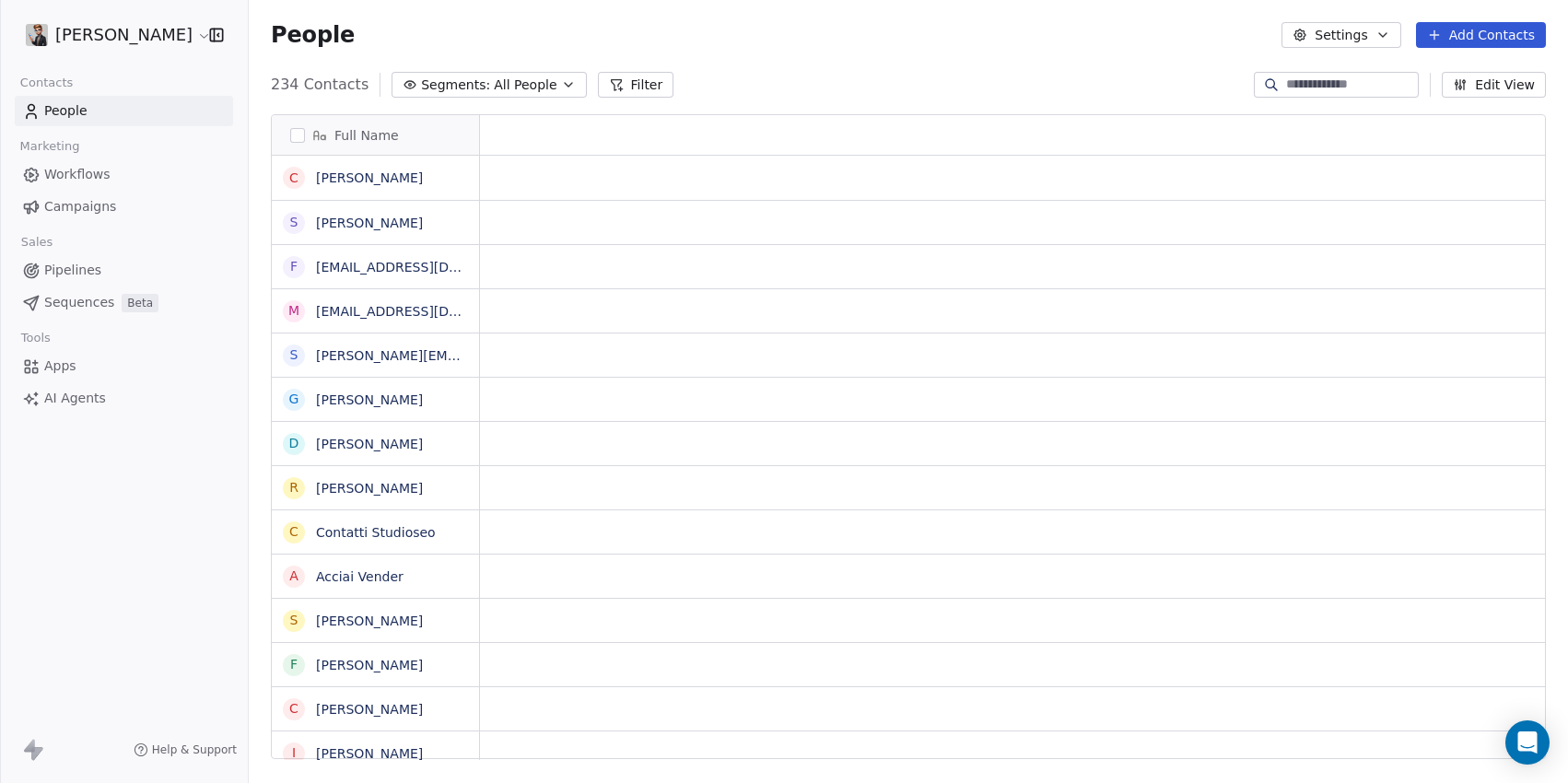
scroll to position [675, 1305]
